Goal: Task Accomplishment & Management: Complete application form

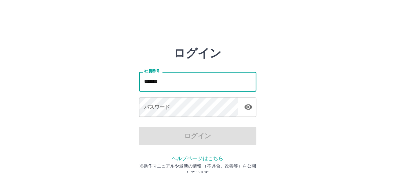
type input "*******"
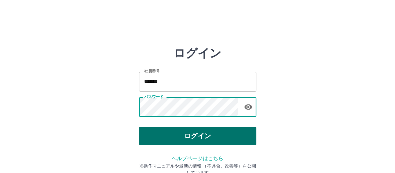
click at [154, 133] on button "ログイン" at bounding box center [197, 136] width 117 height 18
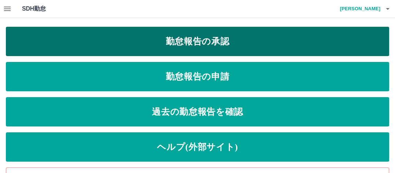
click at [133, 40] on link "勤怠報告の承認" at bounding box center [197, 41] width 383 height 29
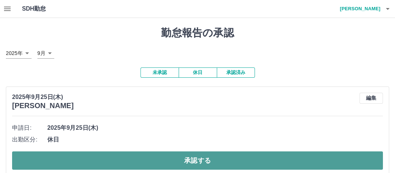
click at [106, 159] on button "承認する" at bounding box center [197, 160] width 371 height 18
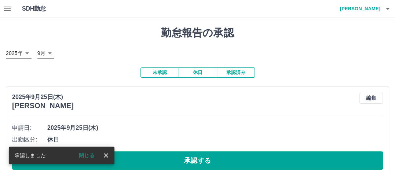
click at [106, 156] on icon "close" at bounding box center [106, 155] width 4 height 4
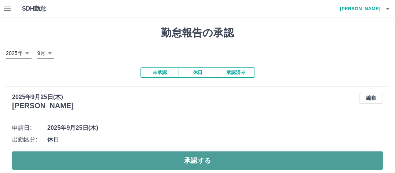
click at [122, 157] on button "承認する" at bounding box center [197, 160] width 371 height 18
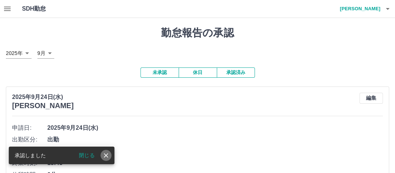
click at [105, 155] on icon "close" at bounding box center [105, 155] width 7 height 7
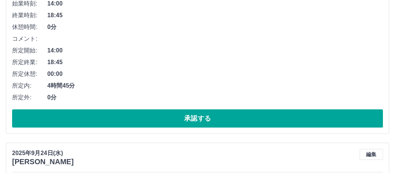
scroll to position [183, 0]
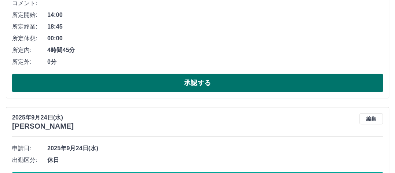
click at [132, 84] on button "承認する" at bounding box center [197, 83] width 371 height 18
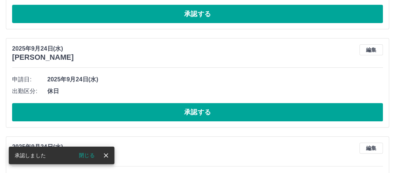
scroll to position [0, 0]
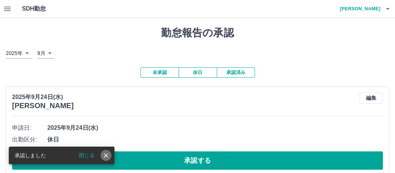
click at [106, 156] on icon "close" at bounding box center [105, 155] width 7 height 7
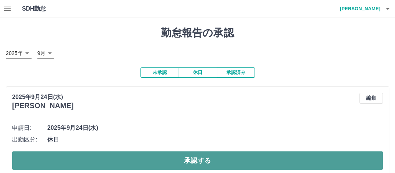
click at [92, 160] on button "承認する" at bounding box center [197, 160] width 371 height 18
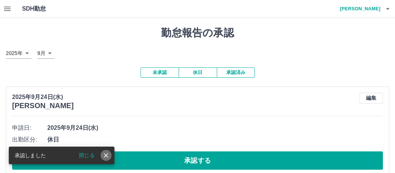
click at [107, 153] on icon "close" at bounding box center [105, 155] width 7 height 7
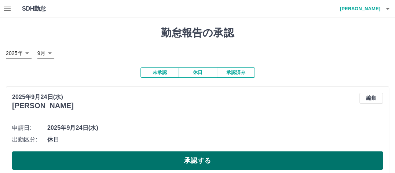
click at [106, 159] on button "承認する" at bounding box center [197, 160] width 371 height 18
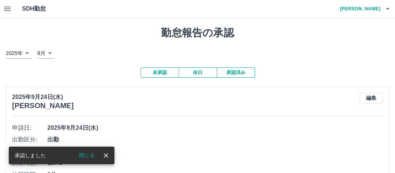
click at [107, 157] on icon "close" at bounding box center [105, 155] width 7 height 7
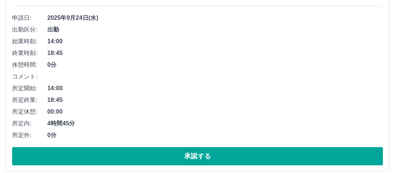
scroll to position [147, 0]
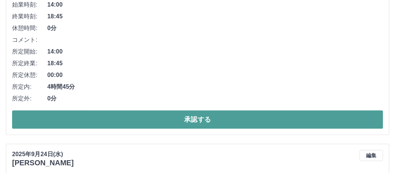
click at [104, 117] on button "承認する" at bounding box center [197, 119] width 371 height 18
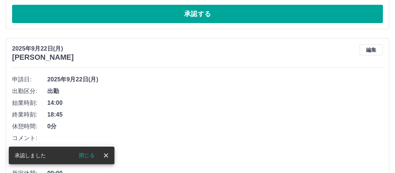
scroll to position [0, 0]
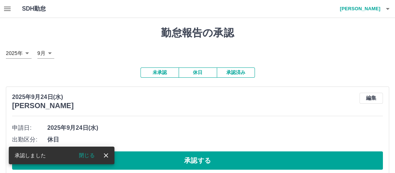
click at [107, 153] on icon "close" at bounding box center [105, 155] width 7 height 7
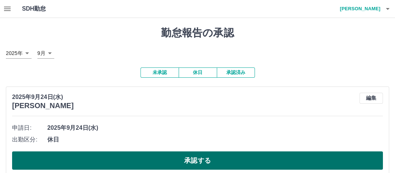
click at [104, 160] on button "承認する" at bounding box center [197, 160] width 371 height 18
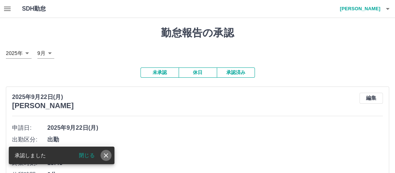
click at [108, 154] on icon "close" at bounding box center [105, 155] width 7 height 7
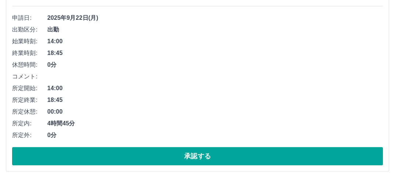
scroll to position [147, 0]
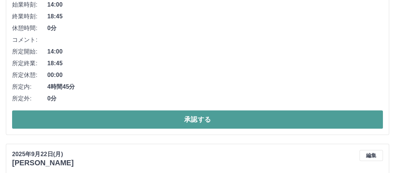
click at [113, 118] on button "承認する" at bounding box center [197, 119] width 371 height 18
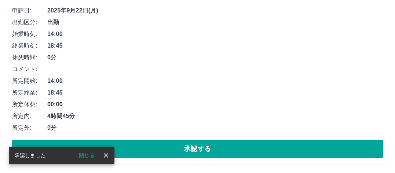
scroll to position [0, 0]
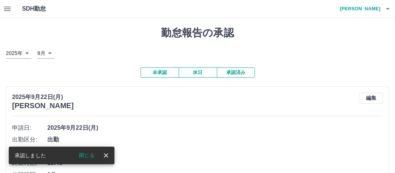
drag, startPoint x: 106, startPoint y: 157, endPoint x: 109, endPoint y: 150, distance: 7.6
click at [106, 157] on icon "close" at bounding box center [105, 155] width 7 height 7
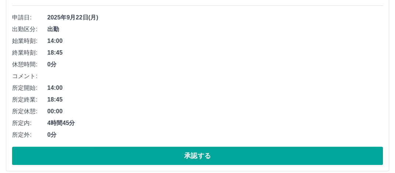
scroll to position [117, 0]
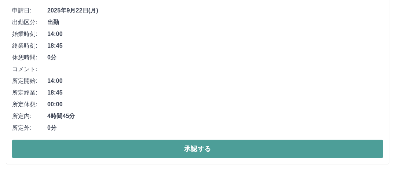
click at [114, 148] on button "承認する" at bounding box center [197, 149] width 371 height 18
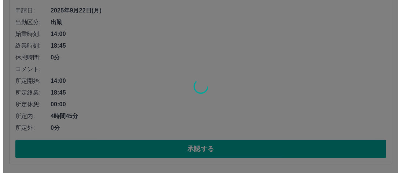
scroll to position [0, 0]
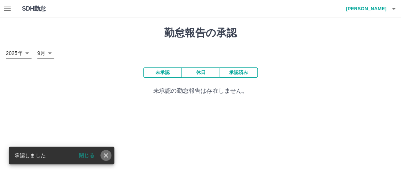
click at [106, 152] on icon "close" at bounding box center [105, 155] width 7 height 7
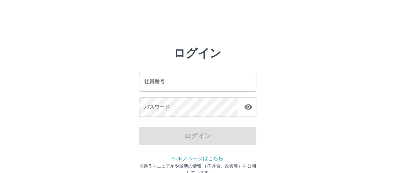
click at [142, 81] on input "社員番号" at bounding box center [197, 81] width 117 height 19
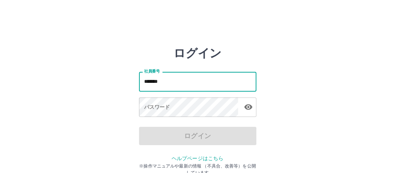
type input "*******"
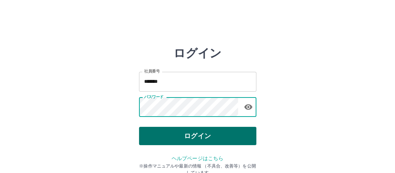
click at [174, 133] on button "ログイン" at bounding box center [197, 136] width 117 height 18
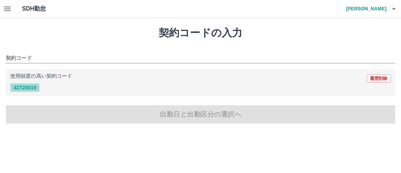
click at [28, 88] on button "42720019" at bounding box center [24, 87] width 29 height 9
type input "********"
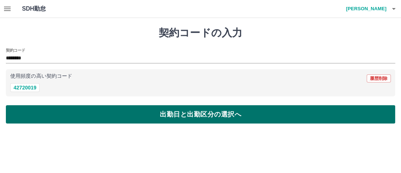
click at [66, 113] on button "出勤日と出勤区分の選択へ" at bounding box center [200, 114] width 389 height 18
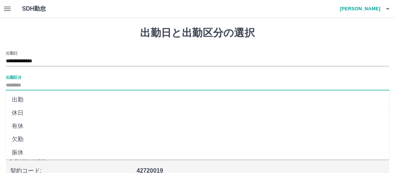
click at [28, 83] on input "出勤区分" at bounding box center [197, 85] width 383 height 9
click at [33, 113] on li "休日" at bounding box center [197, 112] width 383 height 13
type input "**"
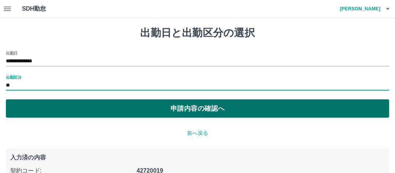
click at [74, 112] on button "申請内容の確認へ" at bounding box center [197, 108] width 383 height 18
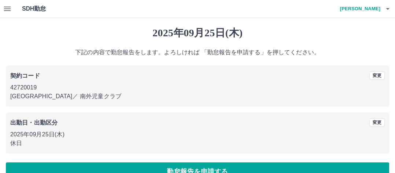
scroll to position [16, 0]
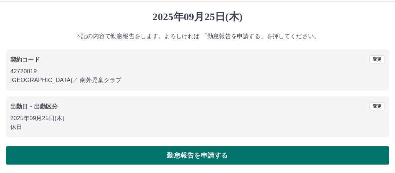
click at [111, 156] on button "勤怠報告を申請する" at bounding box center [197, 155] width 383 height 18
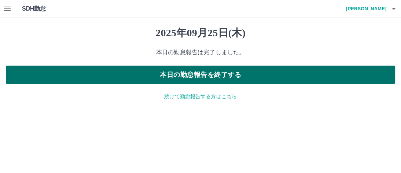
click at [140, 76] on button "本日の勤怠報告を終了する" at bounding box center [200, 75] width 389 height 18
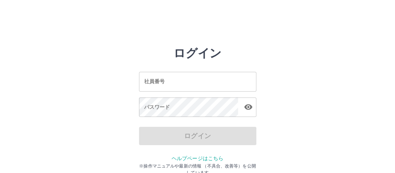
click at [141, 81] on input "社員番号" at bounding box center [197, 81] width 117 height 19
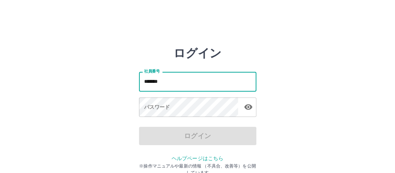
type input "*******"
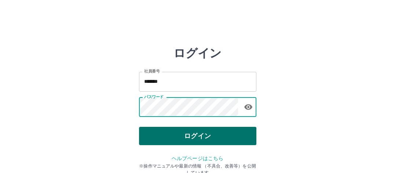
click at [147, 137] on button "ログイン" at bounding box center [197, 136] width 117 height 18
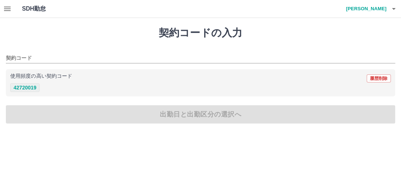
click at [26, 87] on button "42720019" at bounding box center [24, 87] width 29 height 9
type input "********"
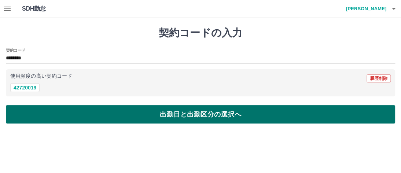
click at [88, 114] on button "出勤日と出勤区分の選択へ" at bounding box center [200, 114] width 389 height 18
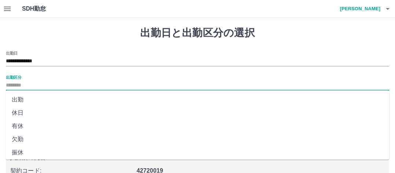
click at [29, 85] on input "出勤区分" at bounding box center [197, 85] width 383 height 9
click at [32, 114] on li "休日" at bounding box center [197, 112] width 383 height 13
type input "**"
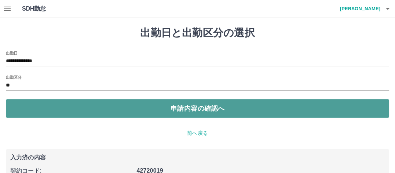
click at [74, 104] on button "申請内容の確認へ" at bounding box center [197, 108] width 383 height 18
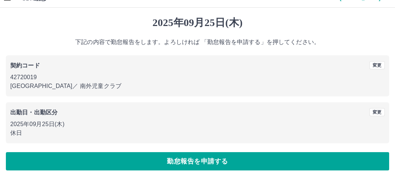
scroll to position [16, 0]
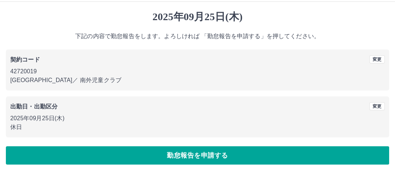
click at [108, 151] on button "勤怠報告を申請する" at bounding box center [197, 155] width 383 height 18
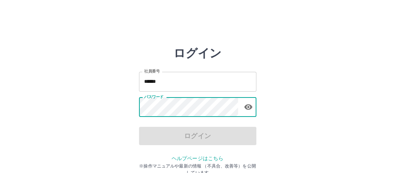
click at [140, 80] on input "******" at bounding box center [197, 81] width 117 height 19
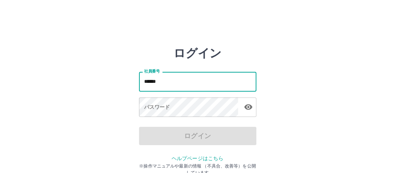
click at [168, 80] on input "******" at bounding box center [197, 81] width 117 height 19
type input "*"
type input "*******"
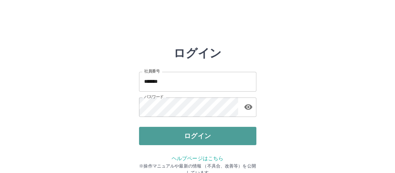
click at [166, 136] on button "ログイン" at bounding box center [197, 136] width 117 height 18
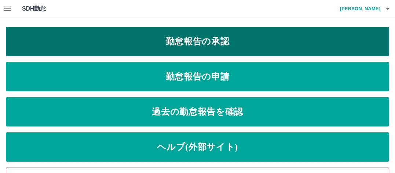
click at [108, 42] on link "勤怠報告の承認" at bounding box center [197, 41] width 383 height 29
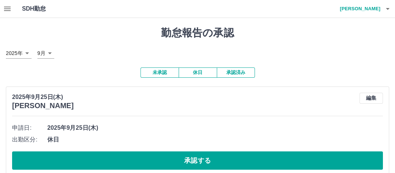
scroll to position [12, 0]
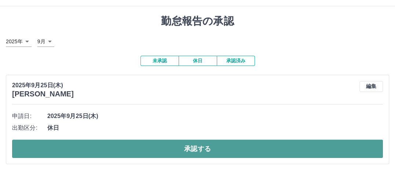
click at [96, 148] on button "承認する" at bounding box center [197, 149] width 371 height 18
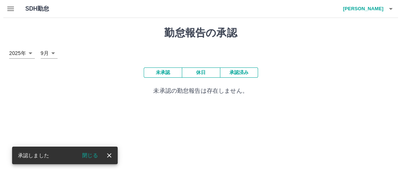
scroll to position [0, 0]
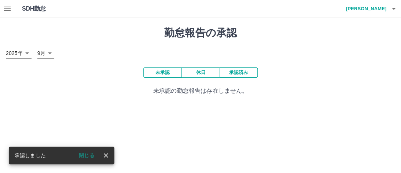
drag, startPoint x: 104, startPoint y: 154, endPoint x: 114, endPoint y: 154, distance: 10.3
click at [105, 154] on icon "close" at bounding box center [105, 155] width 7 height 7
